Goal: Information Seeking & Learning: Check status

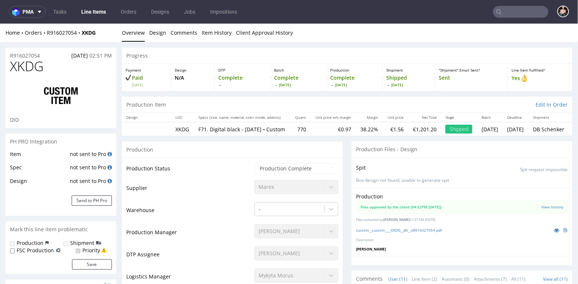
scroll to position [2, 0]
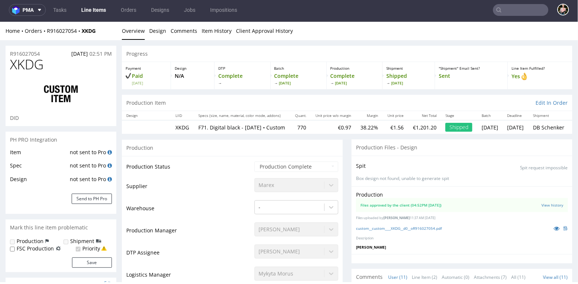
click at [515, 10] on input "text" at bounding box center [520, 10] width 55 height 12
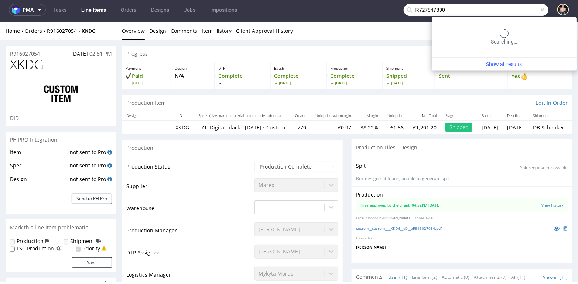
type input "R727847890"
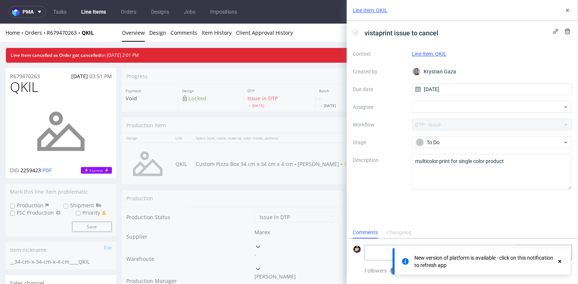
scroll to position [6, 0]
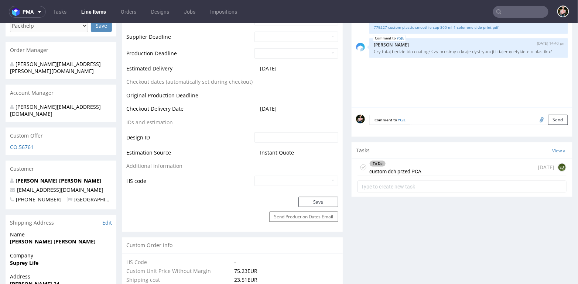
scroll to position [326, 0]
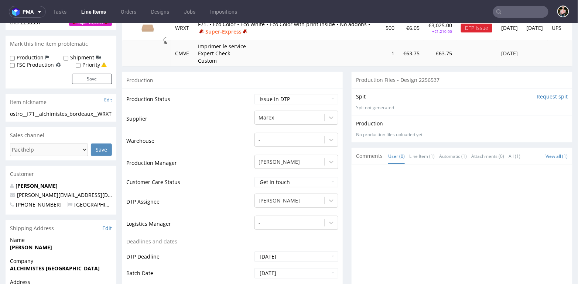
scroll to position [166, 0]
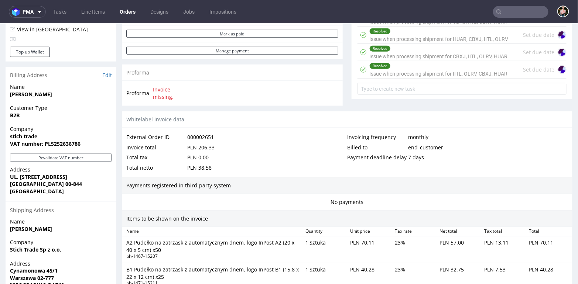
scroll to position [307, 0]
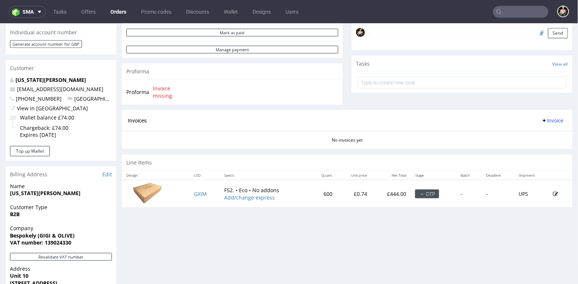
scroll to position [394, 0]
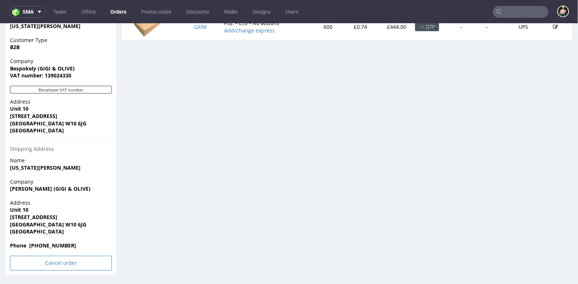
click at [42, 262] on input "Cancel order" at bounding box center [61, 263] width 102 height 15
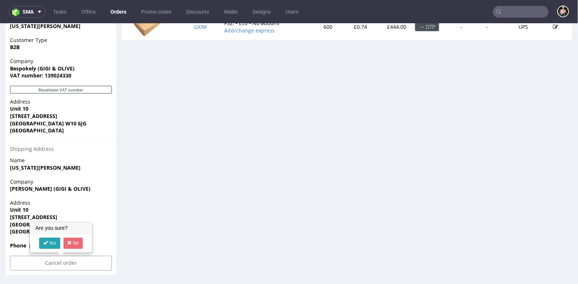
click at [47, 243] on icon at bounding box center [45, 242] width 4 height 5
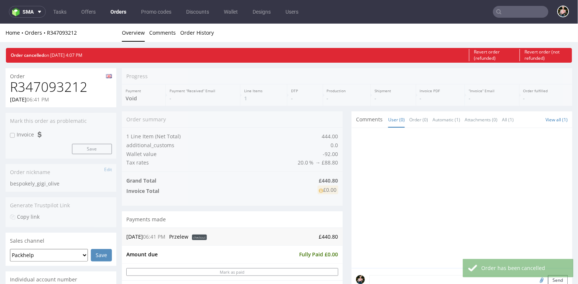
scroll to position [0, 0]
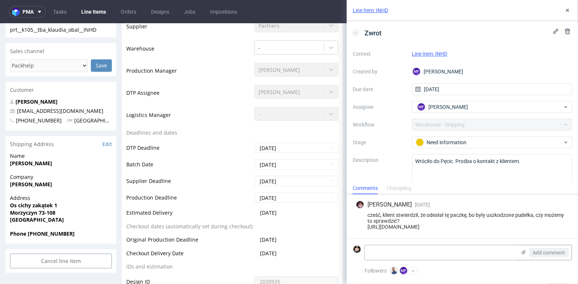
scroll to position [178, 0]
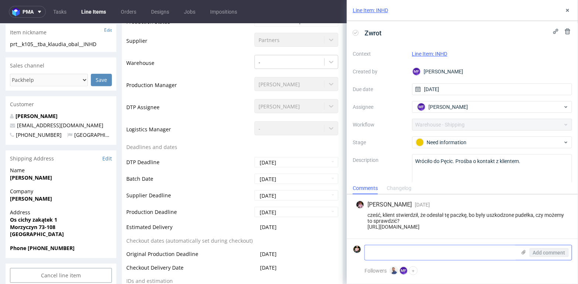
click at [406, 251] on textarea at bounding box center [440, 253] width 151 height 15
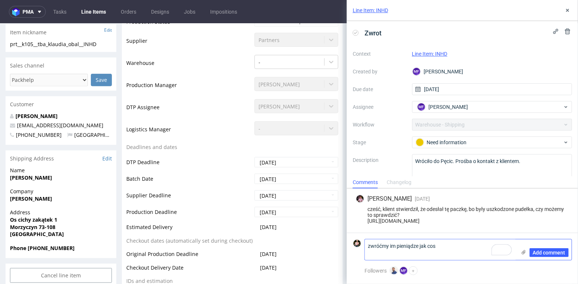
paste textarea "https://packhelp.slack.com/archives/C01MD6JLQ49/p1758115813428179"
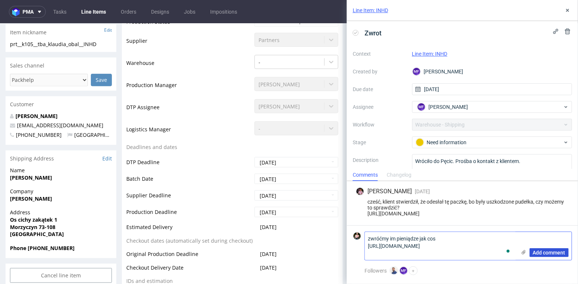
type textarea "zwróćmy im pieniądze jak cos https://packhelp.slack.com/archives/C01MD6JLQ49/p1…"
click at [550, 252] on span "Add comment" at bounding box center [549, 252] width 33 height 5
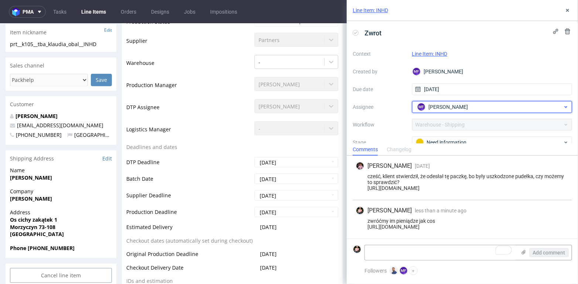
click at [481, 106] on div "MF Michał Fedorowicz" at bounding box center [490, 107] width 148 height 12
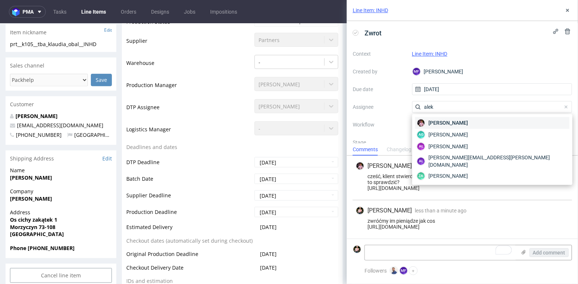
type input "alek"
click at [473, 121] on div "Aleks Ziemkowski" at bounding box center [492, 123] width 154 height 12
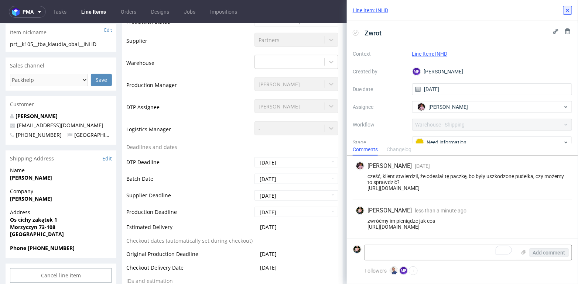
click at [571, 13] on icon at bounding box center [568, 10] width 6 height 6
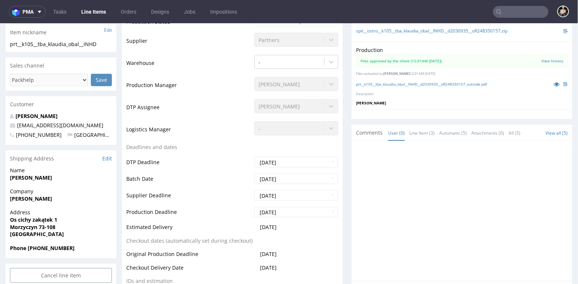
click at [516, 13] on input "text" at bounding box center [520, 12] width 55 height 12
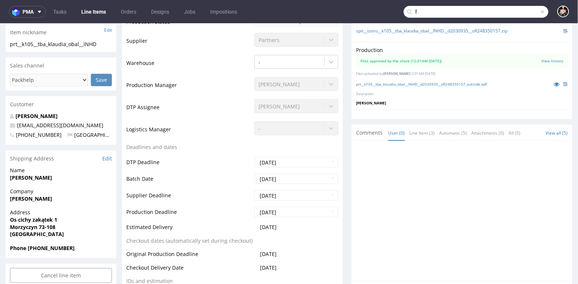
paste input "2D8CEEGHA"
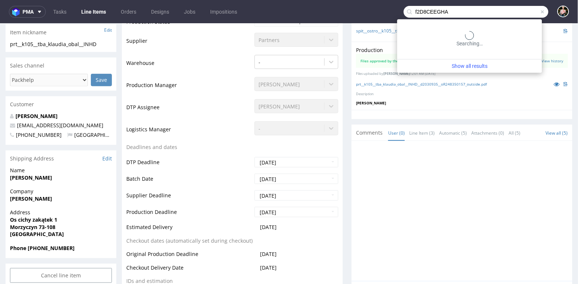
type input "f2D8CEEGHA"
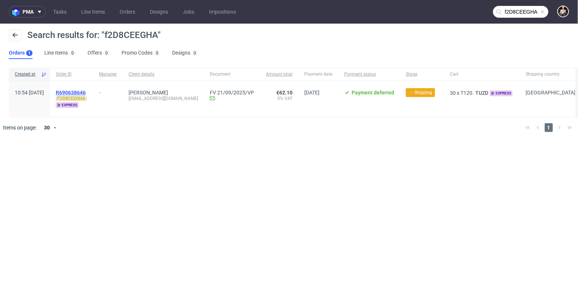
click at [86, 93] on span "R690638646" at bounding box center [71, 93] width 30 height 6
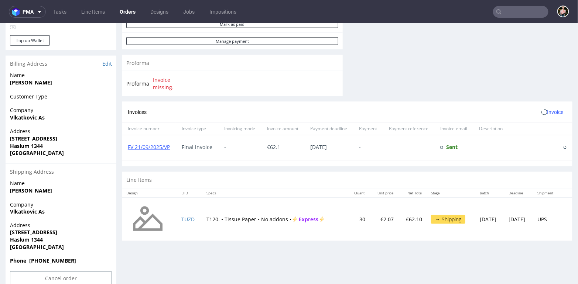
scroll to position [322, 0]
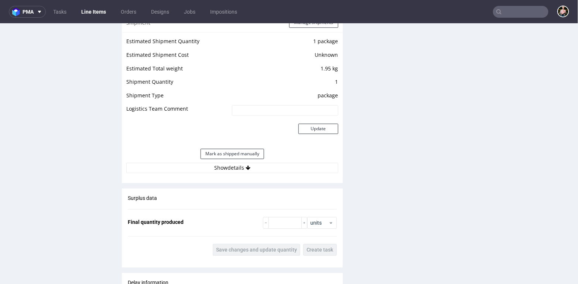
scroll to position [687, 0]
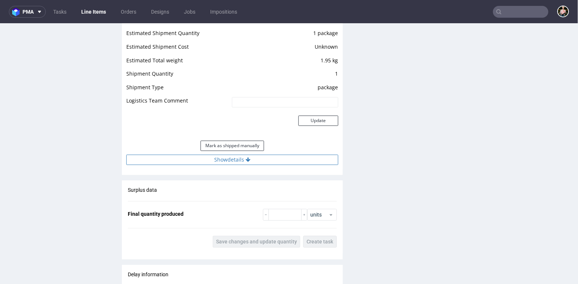
click at [233, 157] on button "Show details" at bounding box center [232, 159] width 212 height 10
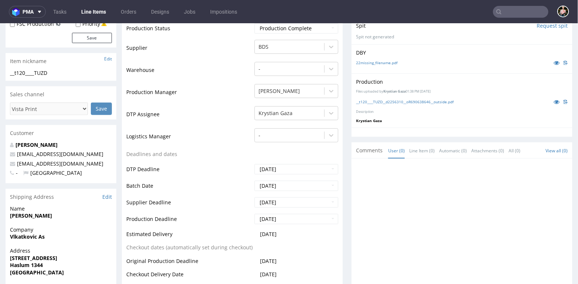
scroll to position [0, 0]
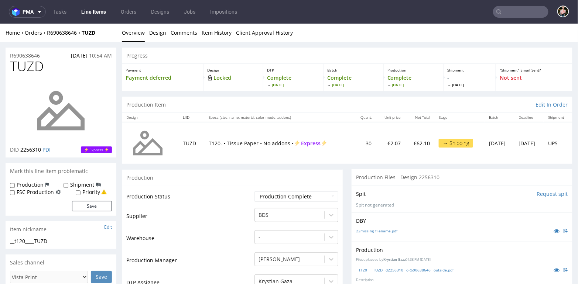
click at [513, 11] on input "text" at bounding box center [520, 12] width 55 height 12
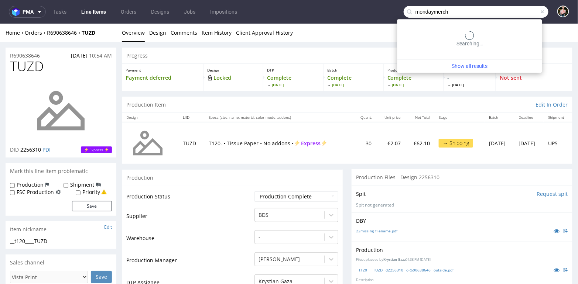
type input "mondaymerch"
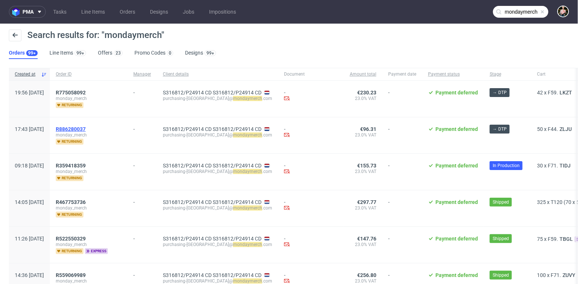
click at [86, 126] on span "R886280037" at bounding box center [71, 129] width 30 height 6
click at [86, 91] on span "R775058092" at bounding box center [71, 93] width 30 height 6
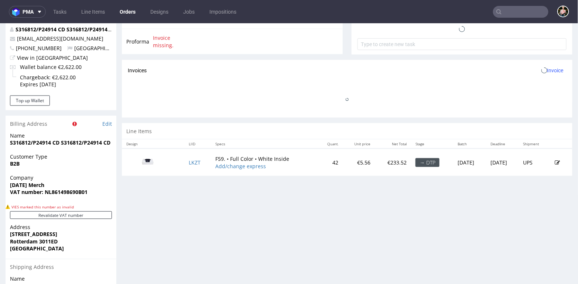
scroll to position [302, 0]
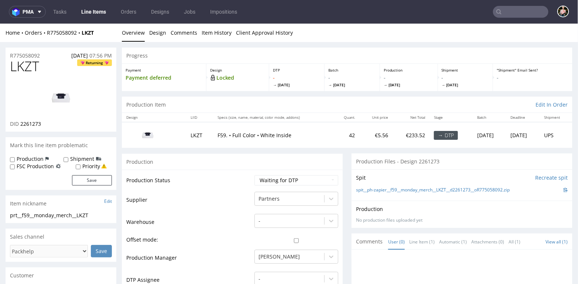
click at [61, 96] on img at bounding box center [60, 97] width 59 height 33
drag, startPoint x: 198, startPoint y: 134, endPoint x: 180, endPoint y: 134, distance: 17.7
click at [186, 134] on td "LKZT" at bounding box center [199, 134] width 27 height 25
copy td "LKZT"
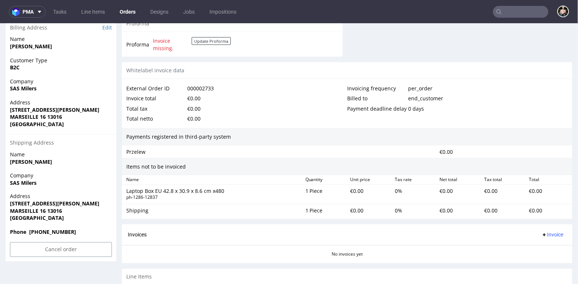
scroll to position [391, 0]
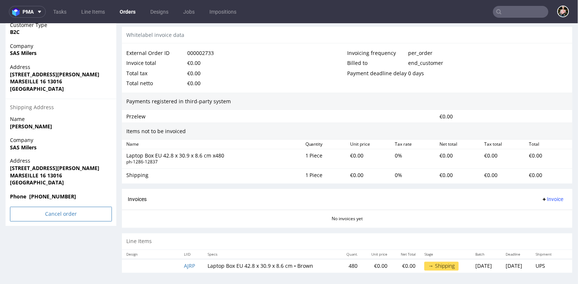
click at [52, 216] on input "Cancel order" at bounding box center [61, 214] width 102 height 15
click at [51, 194] on link "Yes" at bounding box center [49, 194] width 21 height 11
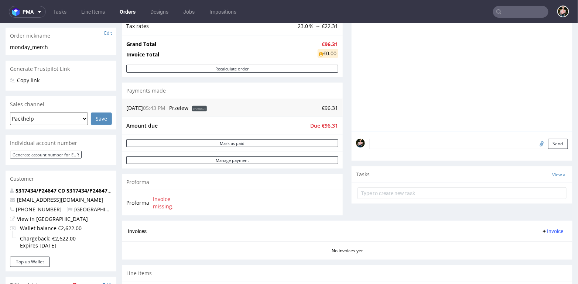
scroll to position [269, 0]
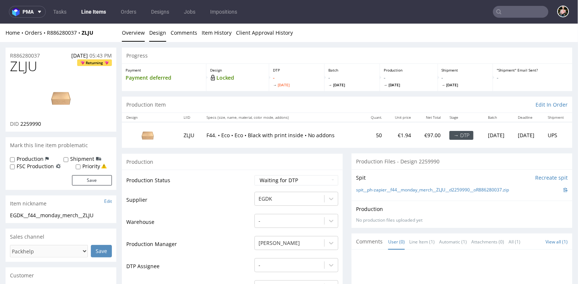
click at [159, 35] on link "Design" at bounding box center [157, 32] width 17 height 18
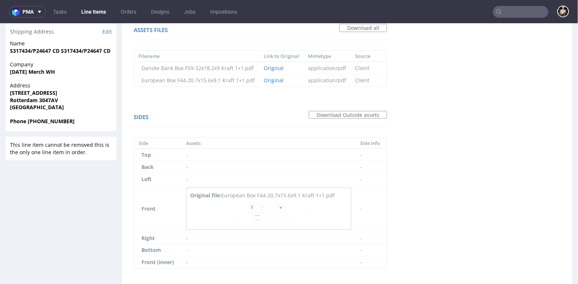
scroll to position [294, 0]
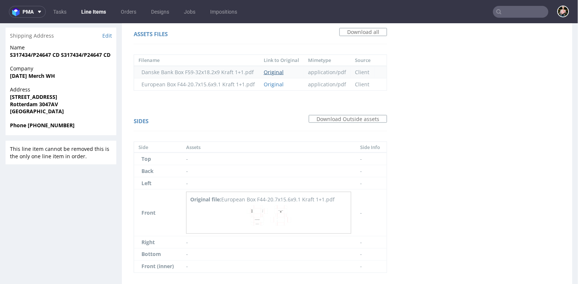
click at [271, 71] on link "Original" at bounding box center [274, 71] width 20 height 7
click at [267, 83] on link "Original" at bounding box center [274, 84] width 20 height 7
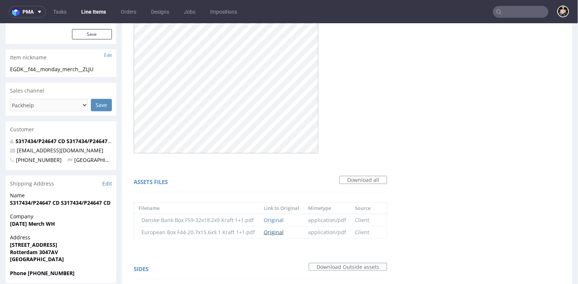
scroll to position [141, 0]
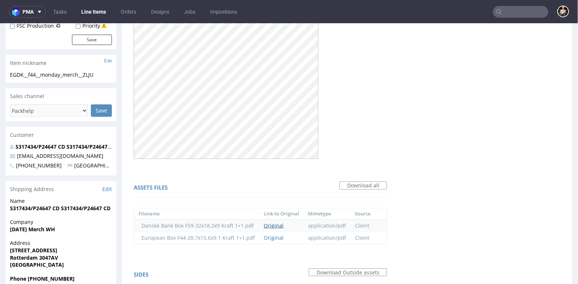
click at [267, 226] on link "Original" at bounding box center [274, 225] width 20 height 7
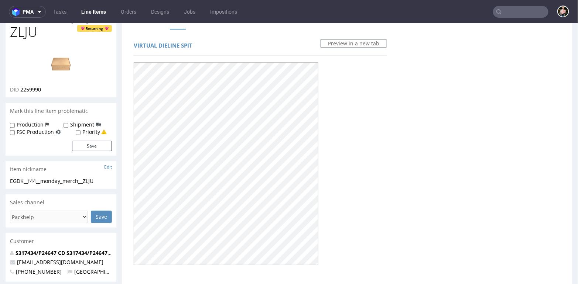
scroll to position [0, 0]
